Goal: Communication & Community: Participate in discussion

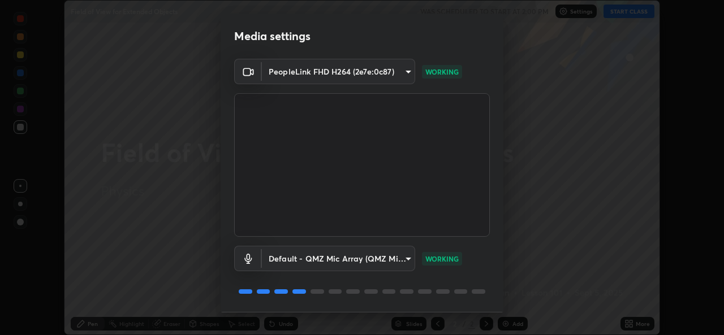
scroll to position [36, 0]
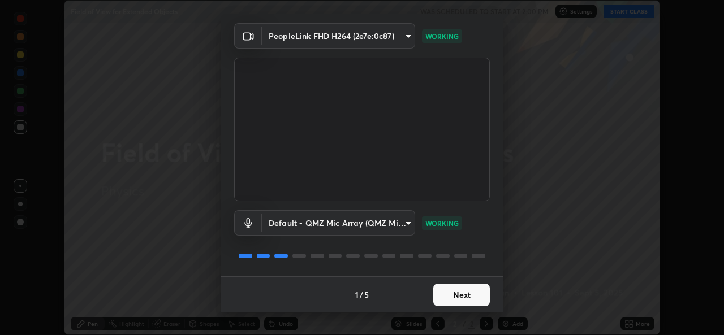
click at [461, 294] on button "Next" at bounding box center [461, 295] width 57 height 23
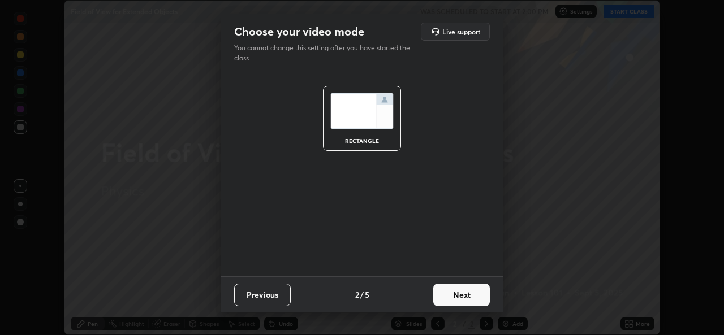
click at [468, 292] on button "Next" at bounding box center [461, 295] width 57 height 23
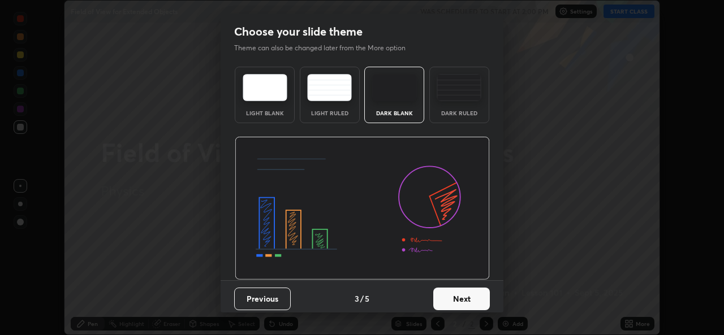
click at [470, 298] on button "Next" at bounding box center [461, 299] width 57 height 23
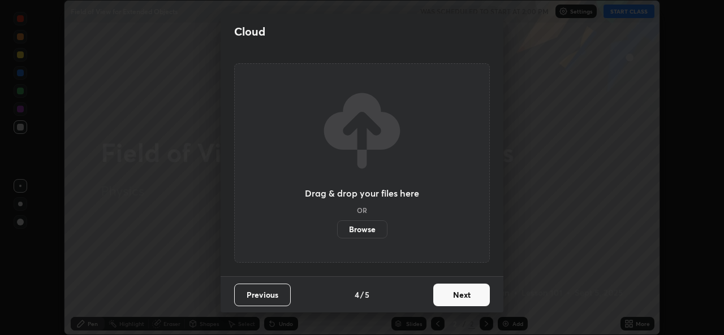
click at [466, 297] on button "Next" at bounding box center [461, 295] width 57 height 23
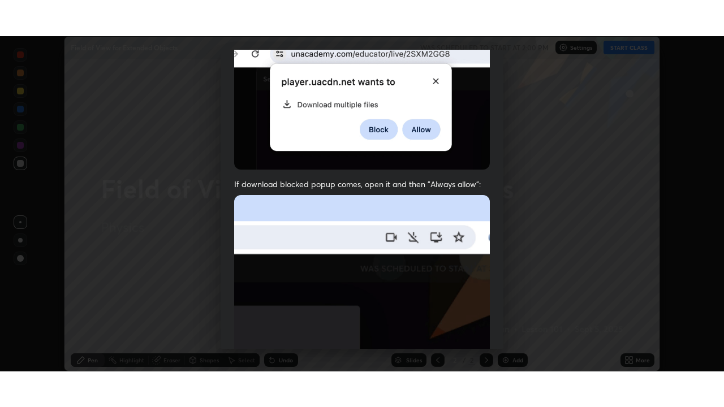
scroll to position [266, 0]
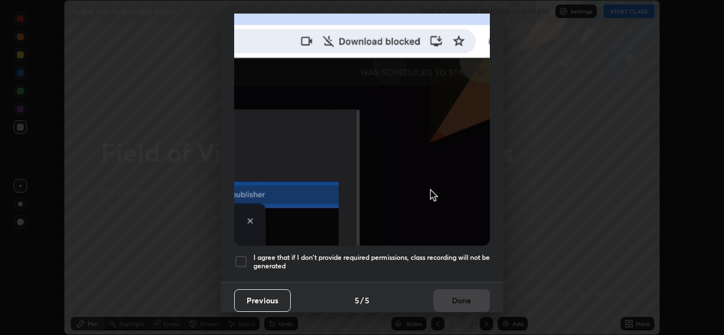
click at [239, 257] on div at bounding box center [241, 262] width 14 height 14
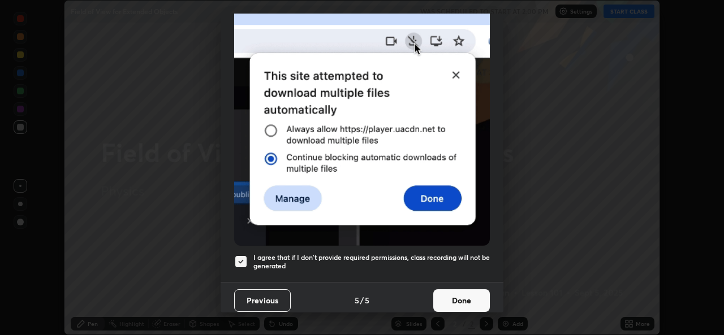
click at [470, 291] on button "Done" at bounding box center [461, 300] width 57 height 23
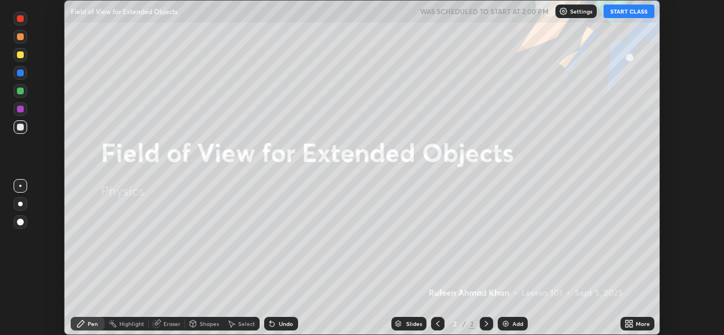
click at [624, 11] on button "START CLASS" at bounding box center [628, 12] width 51 height 14
click at [510, 326] on div "Add" at bounding box center [512, 324] width 30 height 14
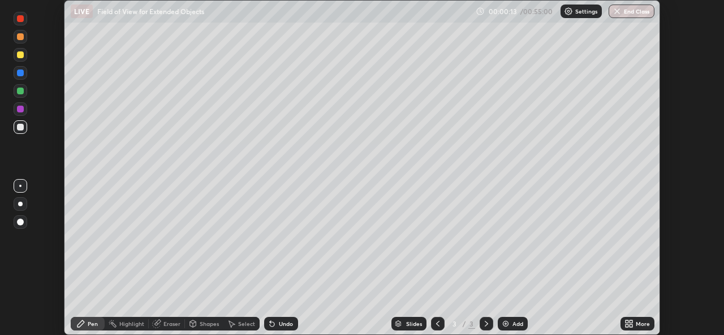
click at [633, 322] on div "More" at bounding box center [637, 324] width 34 height 14
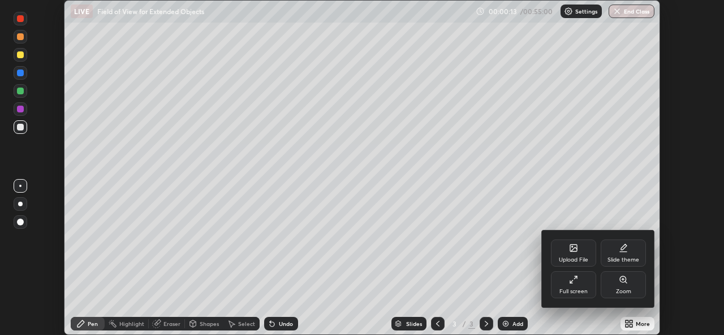
click at [579, 263] on div "Upload File" at bounding box center [572, 260] width 29 height 6
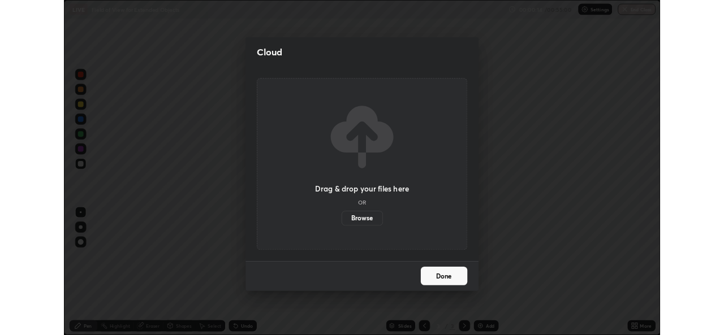
scroll to position [407, 724]
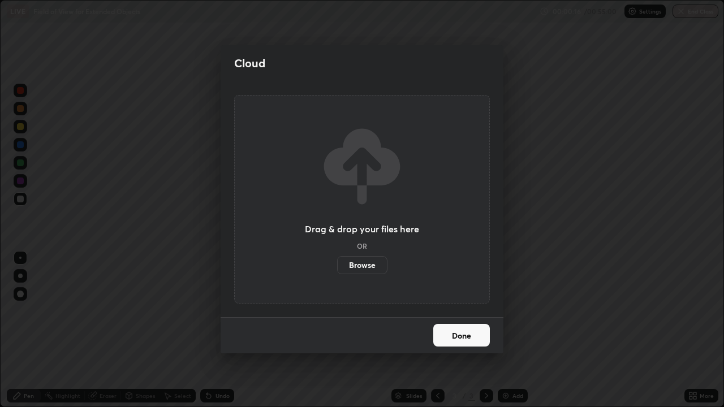
click at [475, 335] on button "Done" at bounding box center [461, 335] width 57 height 23
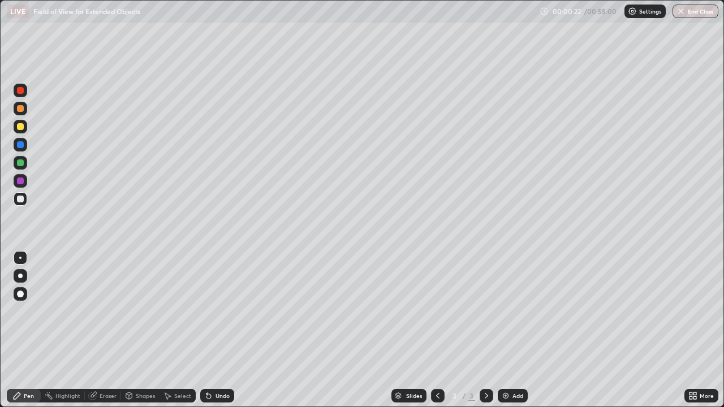
click at [22, 275] on div at bounding box center [20, 276] width 5 height 5
click at [21, 128] on div at bounding box center [20, 126] width 7 height 7
click at [21, 196] on div at bounding box center [20, 199] width 7 height 7
click at [18, 164] on div at bounding box center [20, 162] width 7 height 7
click at [23, 147] on div at bounding box center [20, 144] width 7 height 7
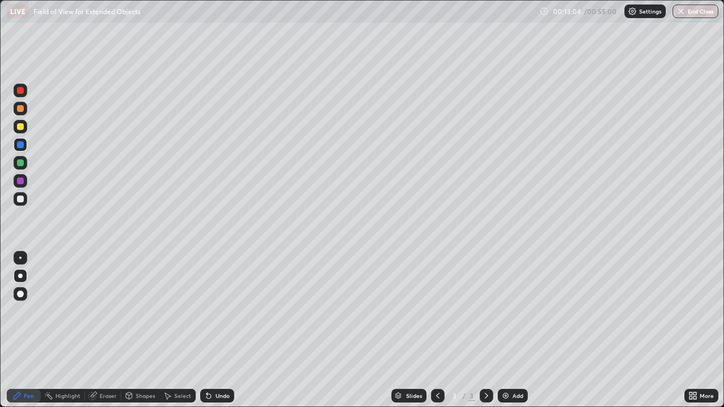
click at [517, 335] on div "Add" at bounding box center [517, 396] width 11 height 6
click at [19, 197] on div at bounding box center [20, 199] width 7 height 7
click at [21, 198] on div at bounding box center [20, 199] width 7 height 7
click at [108, 335] on div "Eraser" at bounding box center [107, 396] width 17 height 6
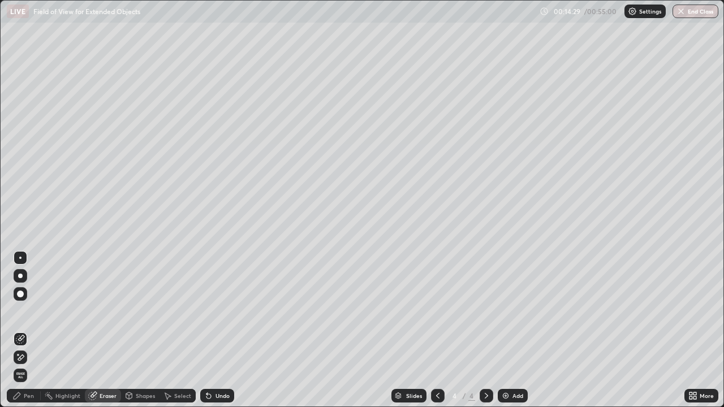
click at [19, 335] on icon at bounding box center [17, 395] width 7 height 7
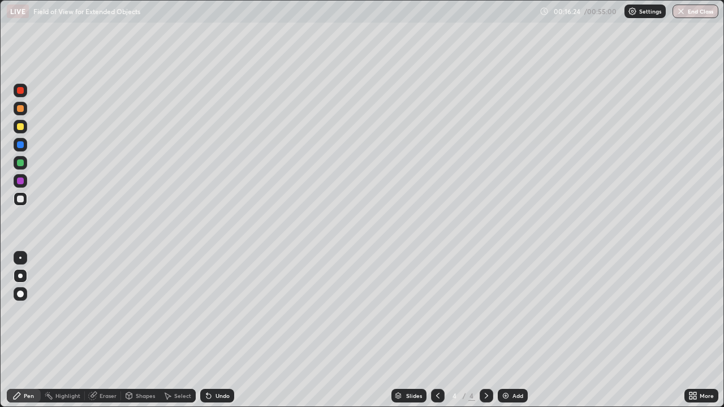
click at [17, 128] on div at bounding box center [20, 126] width 7 height 7
click at [22, 198] on div at bounding box center [20, 199] width 7 height 7
click at [21, 127] on div at bounding box center [20, 126] width 7 height 7
click at [23, 198] on div at bounding box center [20, 199] width 7 height 7
click at [514, 335] on div "Add" at bounding box center [517, 396] width 11 height 6
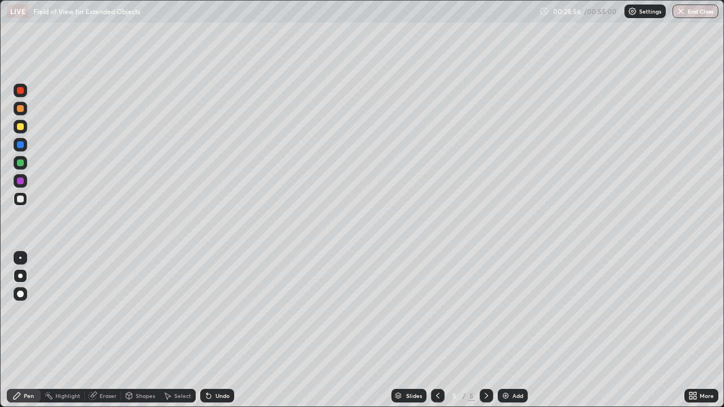
click at [21, 127] on div at bounding box center [20, 126] width 7 height 7
click at [19, 199] on div at bounding box center [20, 199] width 7 height 7
click at [22, 163] on div at bounding box center [20, 162] width 7 height 7
click at [111, 335] on div "Eraser" at bounding box center [107, 396] width 17 height 6
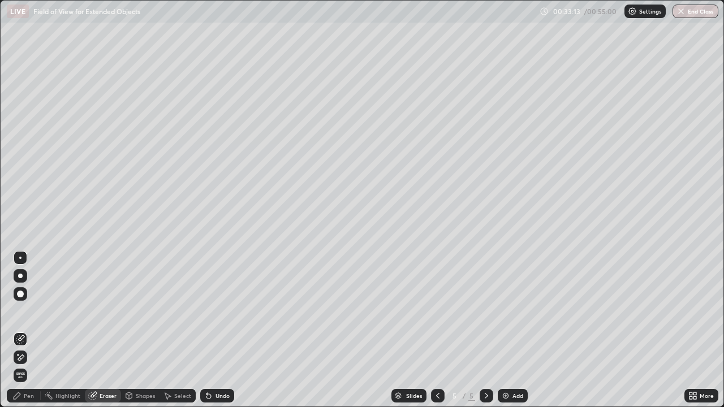
click at [24, 335] on div "Pen" at bounding box center [24, 396] width 34 height 14
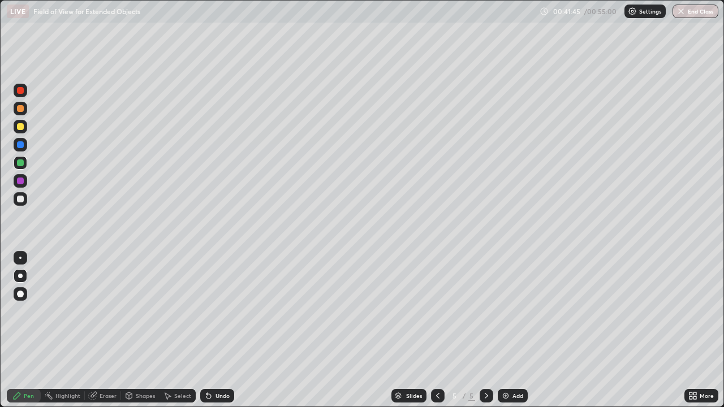
click at [508, 335] on img at bounding box center [505, 395] width 9 height 9
click at [20, 198] on div at bounding box center [20, 199] width 7 height 7
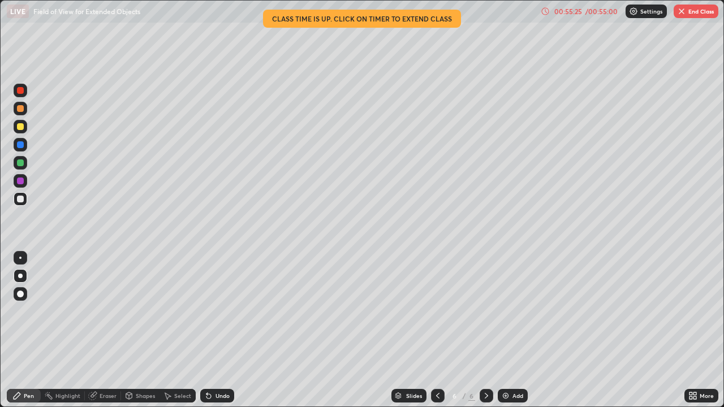
click at [103, 335] on div "Eraser" at bounding box center [107, 396] width 17 height 6
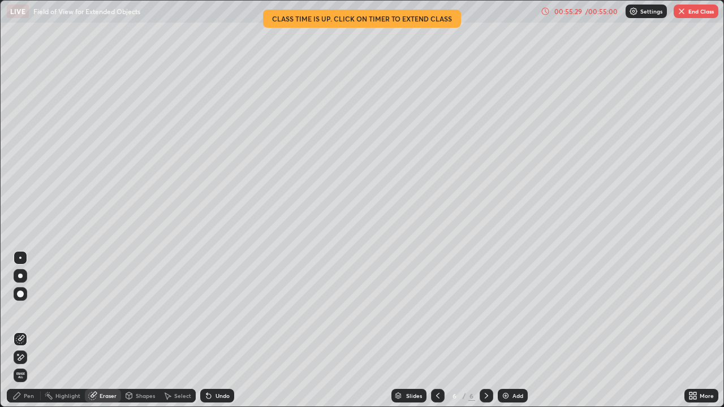
click at [29, 335] on div "Pen" at bounding box center [29, 396] width 10 height 6
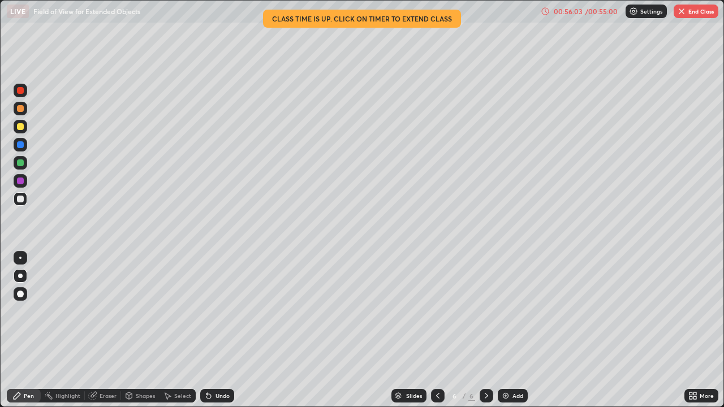
click at [246, 335] on div "Slides 6 / 6 Add" at bounding box center [459, 395] width 450 height 23
click at [270, 335] on div "Slides 6 / 6 Add" at bounding box center [459, 395] width 450 height 23
click at [280, 335] on div "Slides 6 / 6 Add" at bounding box center [459, 395] width 450 height 23
click at [298, 335] on div "Slides 6 / 6 Add" at bounding box center [459, 395] width 450 height 23
click at [322, 335] on div "Slides 6 / 6 Add" at bounding box center [459, 395] width 450 height 23
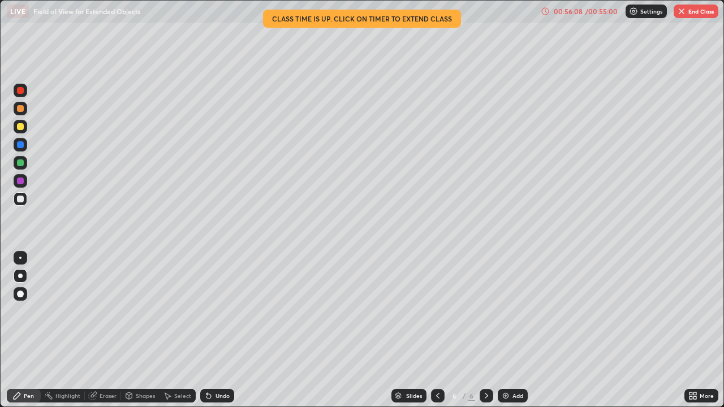
click at [358, 335] on div "Slides 6 / 6 Add" at bounding box center [459, 395] width 450 height 23
click at [364, 335] on div "Slides 6 / 6 Add" at bounding box center [459, 395] width 450 height 23
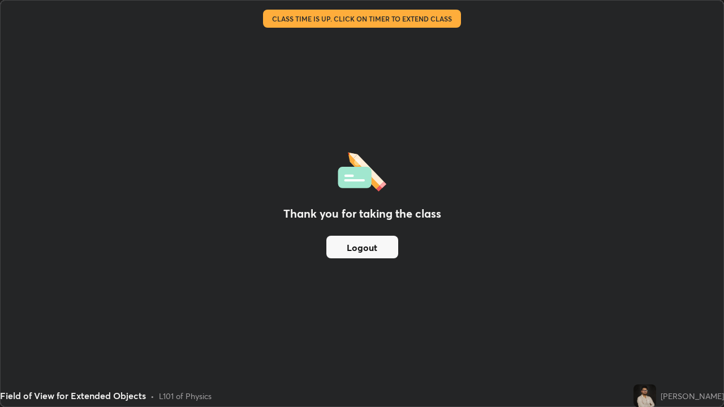
click at [365, 253] on button "Logout" at bounding box center [362, 247] width 72 height 23
click at [370, 242] on button "Logout" at bounding box center [362, 247] width 72 height 23
click at [357, 249] on button "Logout" at bounding box center [362, 247] width 72 height 23
click at [360, 249] on button "Logout" at bounding box center [362, 247] width 72 height 23
click at [379, 245] on button "Logout" at bounding box center [362, 247] width 72 height 23
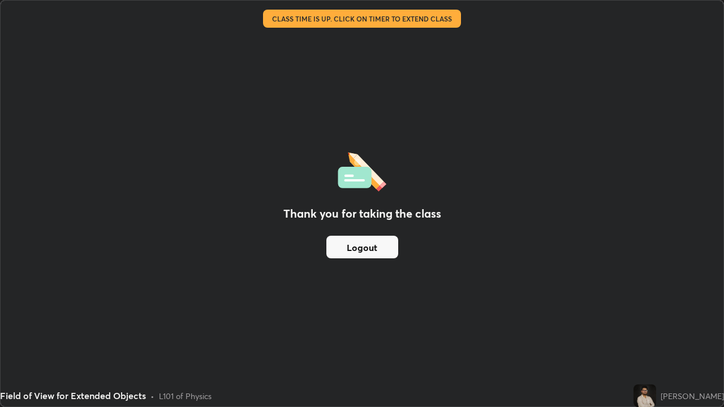
click at [356, 249] on button "Logout" at bounding box center [362, 247] width 72 height 23
click at [361, 249] on button "Logout" at bounding box center [362, 247] width 72 height 23
click at [363, 253] on button "Logout" at bounding box center [362, 247] width 72 height 23
click at [362, 246] on button "Logout" at bounding box center [362, 247] width 72 height 23
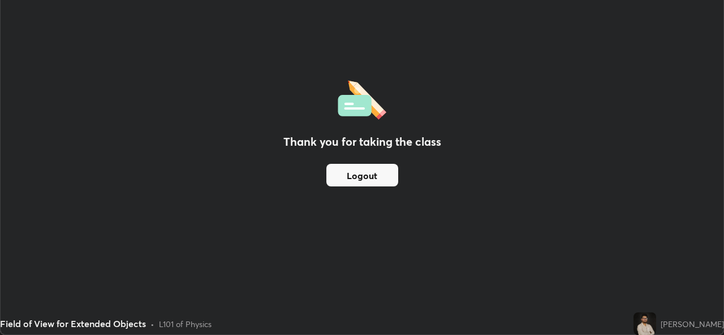
scroll to position [56189, 55801]
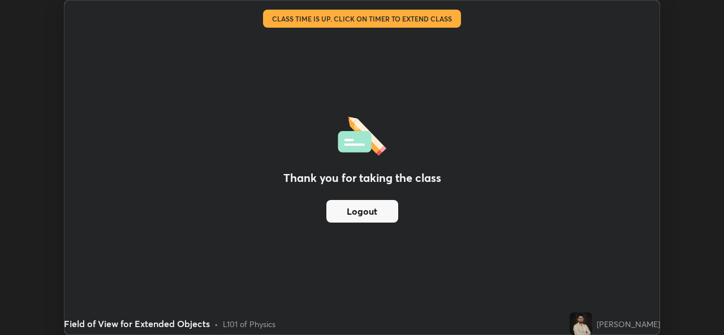
click at [375, 207] on button "Logout" at bounding box center [362, 211] width 72 height 23
click at [372, 213] on button "Logout" at bounding box center [362, 211] width 72 height 23
click at [379, 214] on button "Logout" at bounding box center [362, 211] width 72 height 23
click at [380, 211] on button "Logout" at bounding box center [362, 211] width 72 height 23
